Goal: Check status: Check status

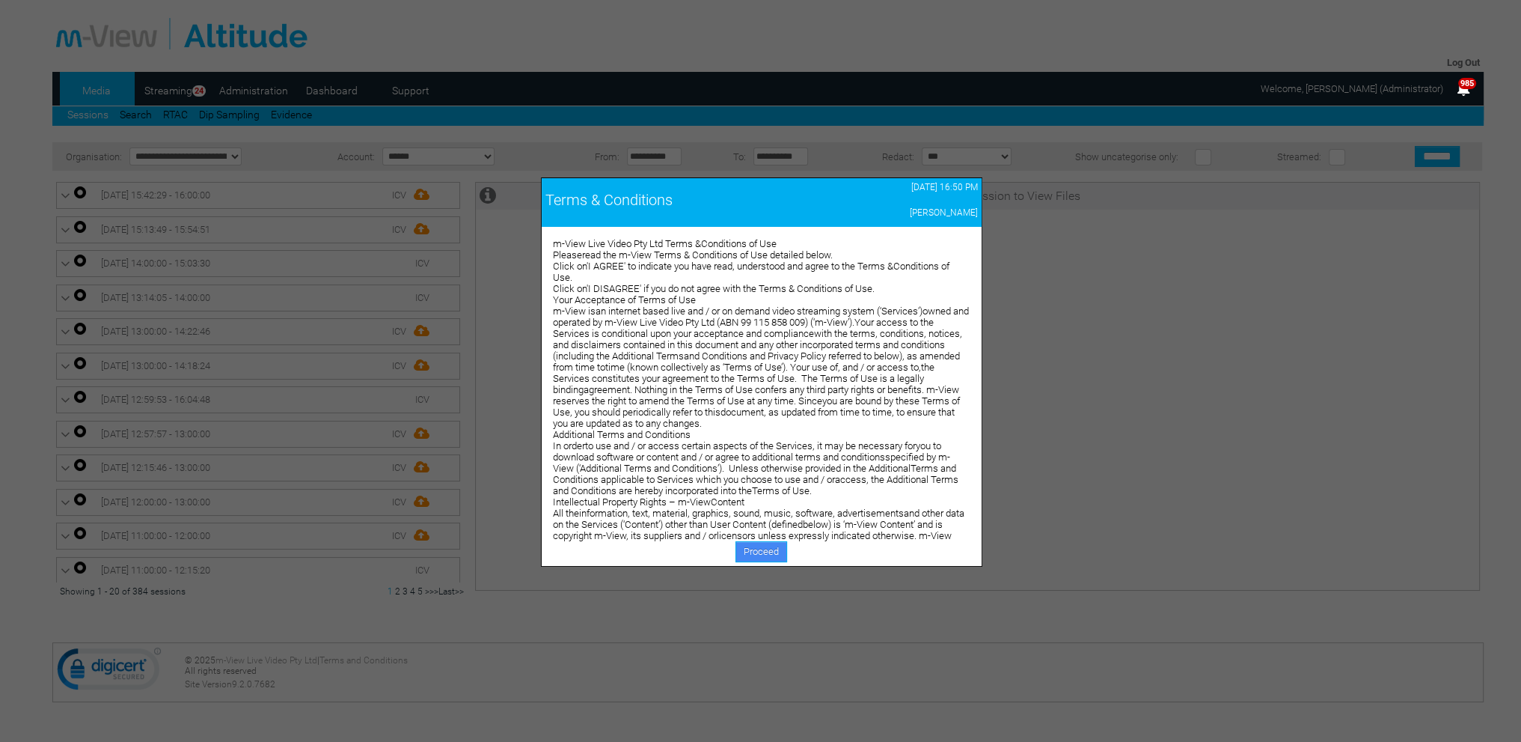
click at [757, 548] on link "Proceed" at bounding box center [762, 551] width 52 height 21
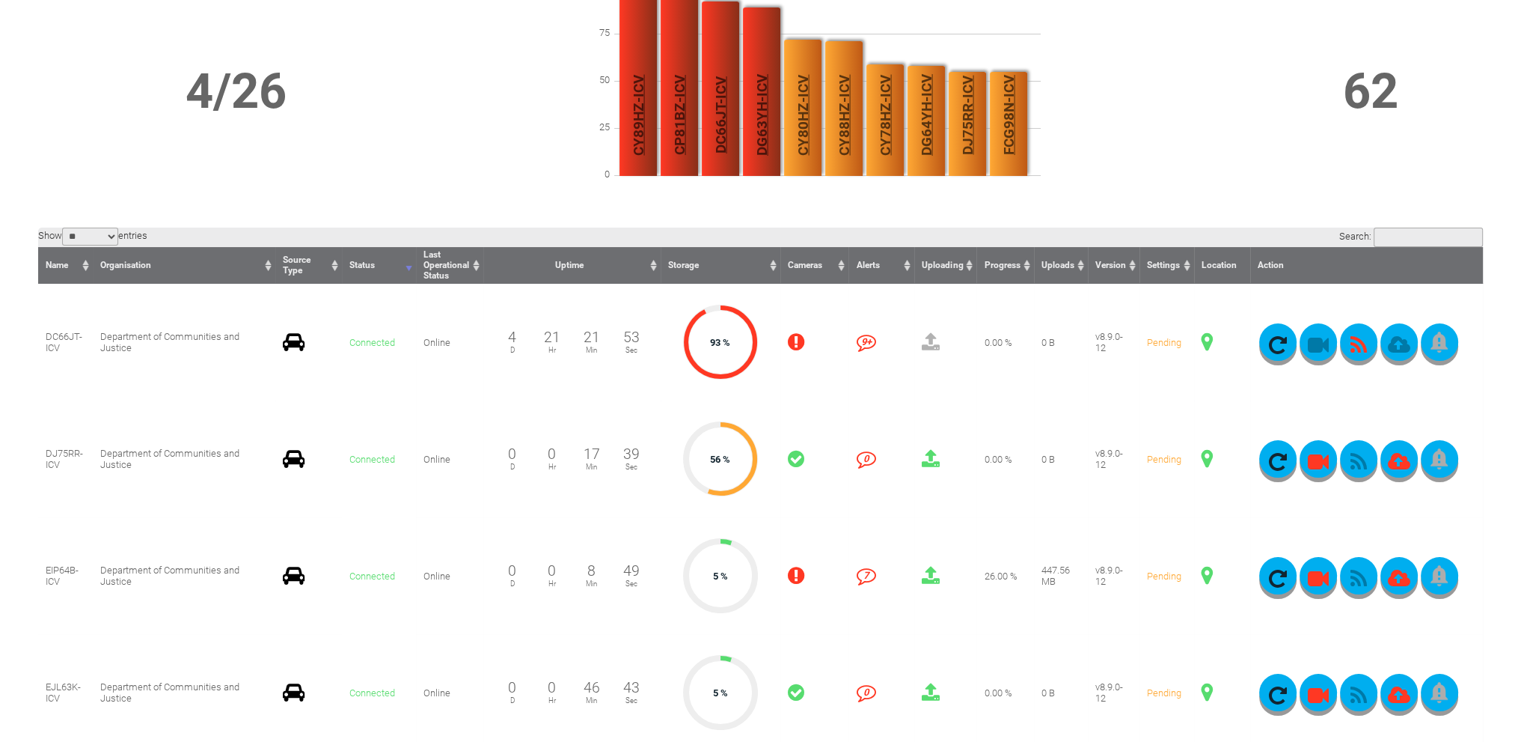
scroll to position [225, 0]
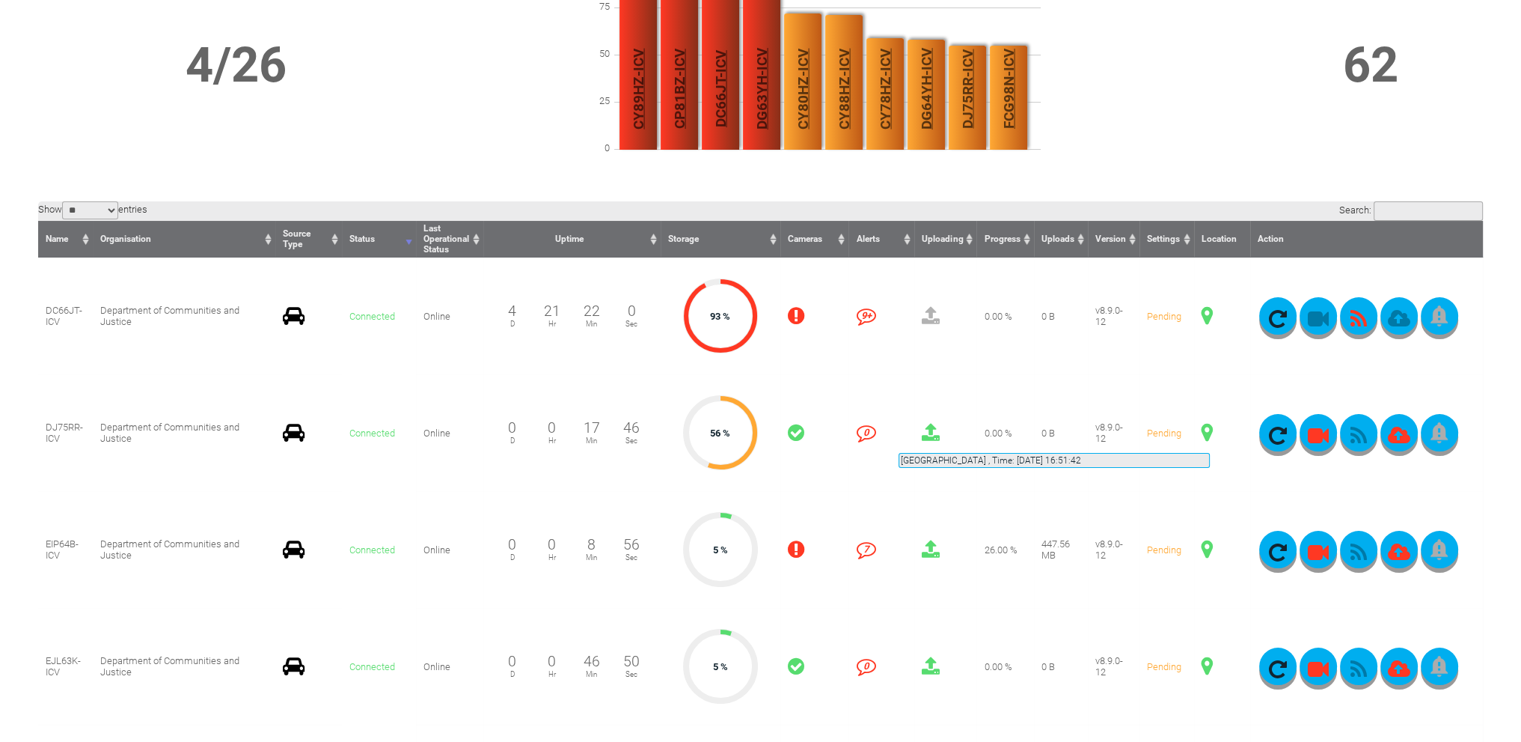
click at [1210, 435] on span at bounding box center [1207, 432] width 11 height 19
click at [1205, 433] on span at bounding box center [1207, 432] width 11 height 19
